Goal: Information Seeking & Learning: Learn about a topic

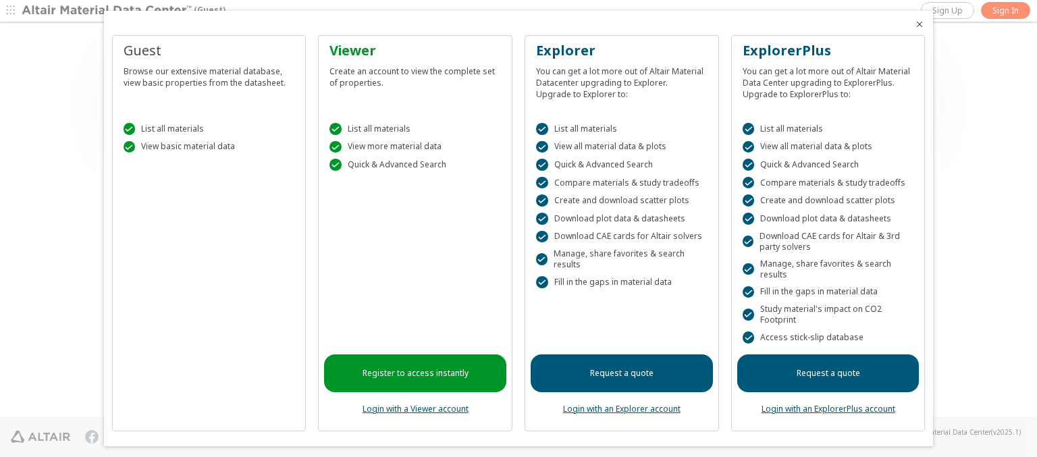
click at [914, 24] on icon "Close" at bounding box center [919, 24] width 11 height 11
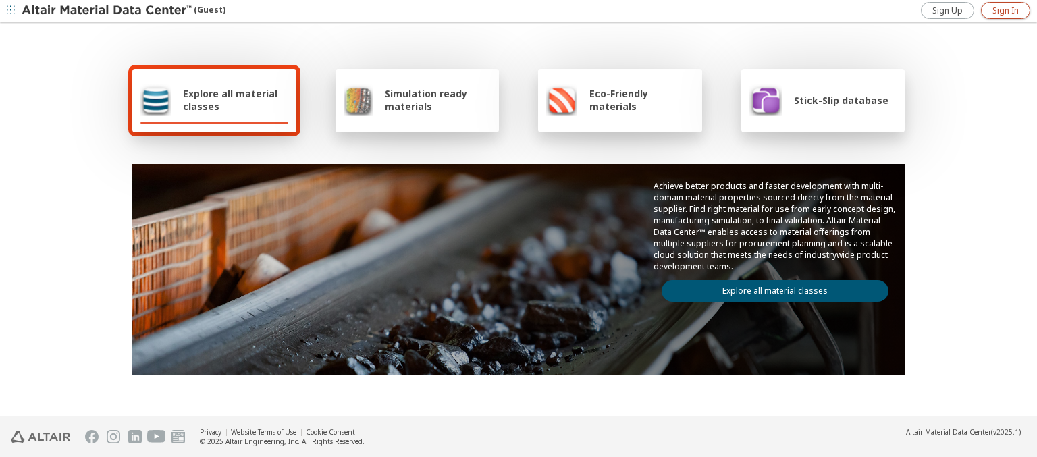
click at [1005, 10] on span "Sign In" at bounding box center [1005, 10] width 26 height 11
click at [107, 11] on img at bounding box center [108, 10] width 172 height 13
click at [230, 100] on span "Explore all material classes" at bounding box center [235, 100] width 105 height 26
click at [769, 288] on link "Explore all material classes" at bounding box center [774, 291] width 227 height 22
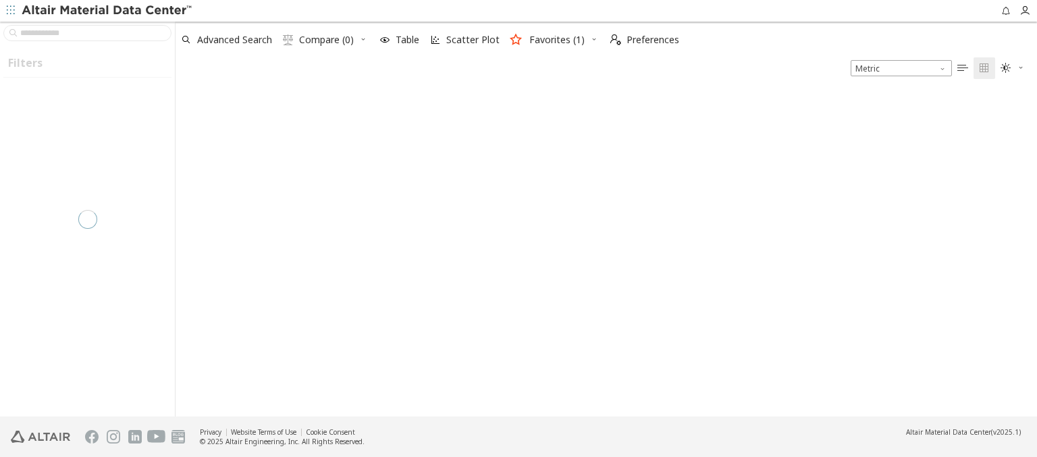
type input "****"
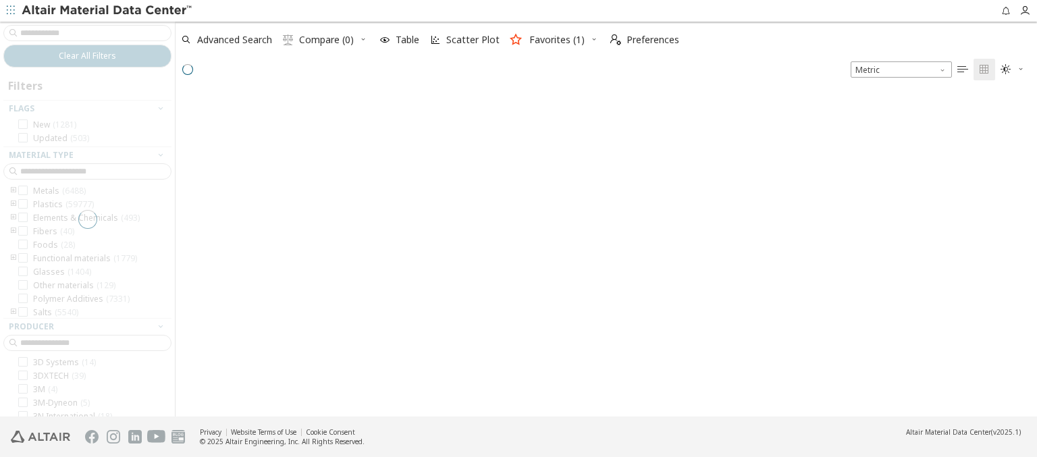
scroll to position [321, 850]
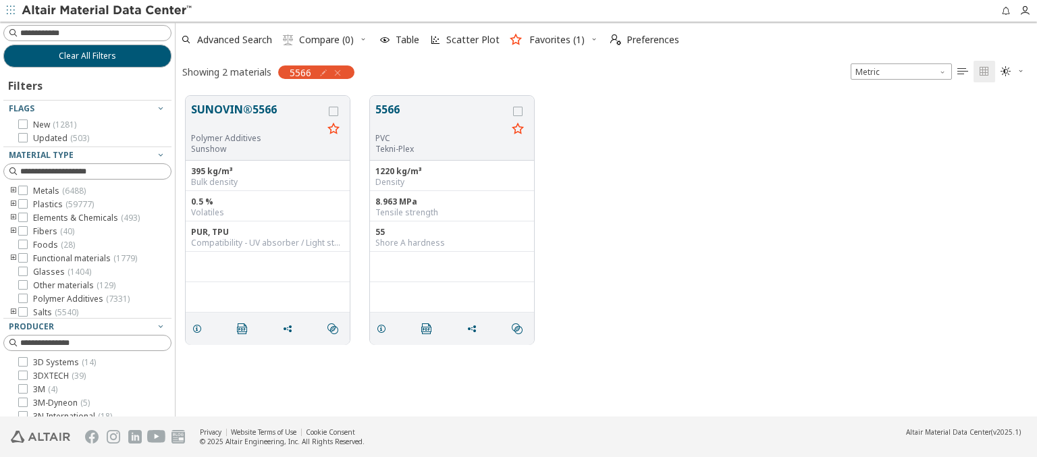
click at [107, 11] on img at bounding box center [108, 10] width 172 height 13
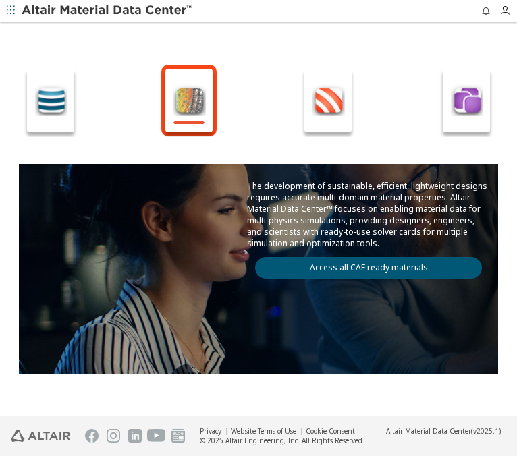
click at [224, 51] on div "Explore all material classes Simulation ready materials Eco-Friendly materials …" at bounding box center [258, 219] width 490 height 391
